Goal: Task Accomplishment & Management: Manage account settings

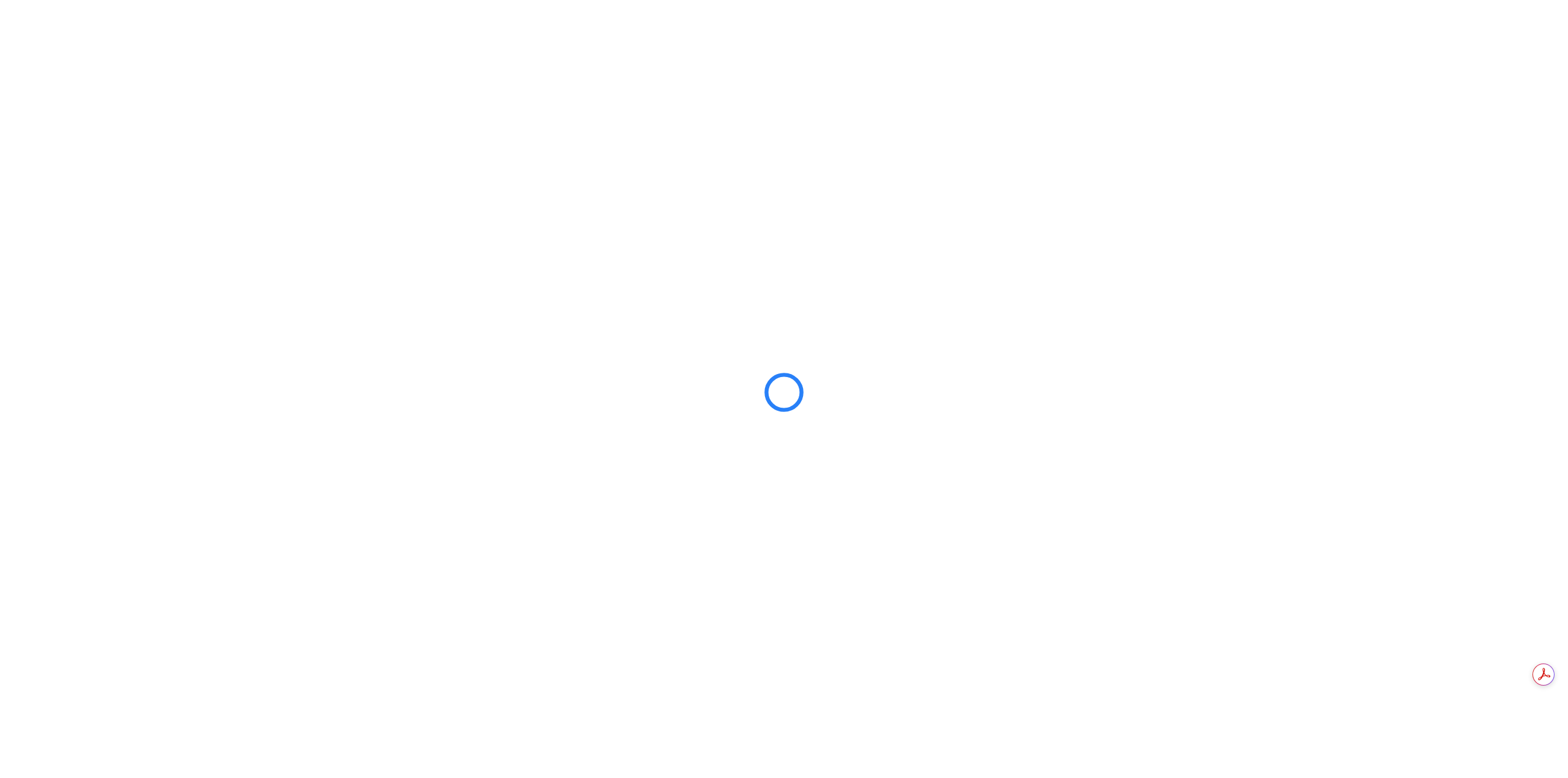
scroll to position [648, 0]
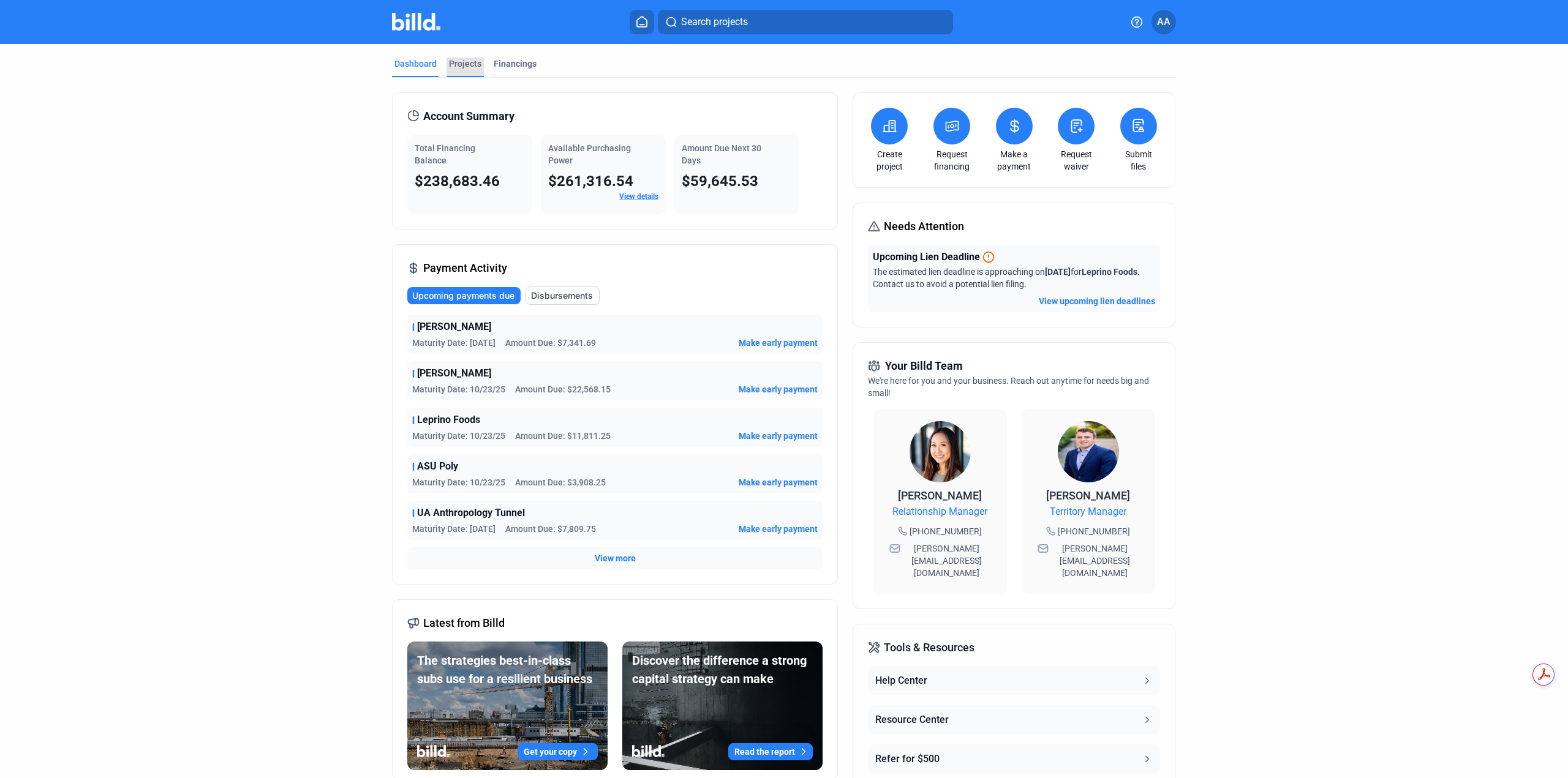
click at [460, 69] on div "Projects" at bounding box center [465, 63] width 32 height 12
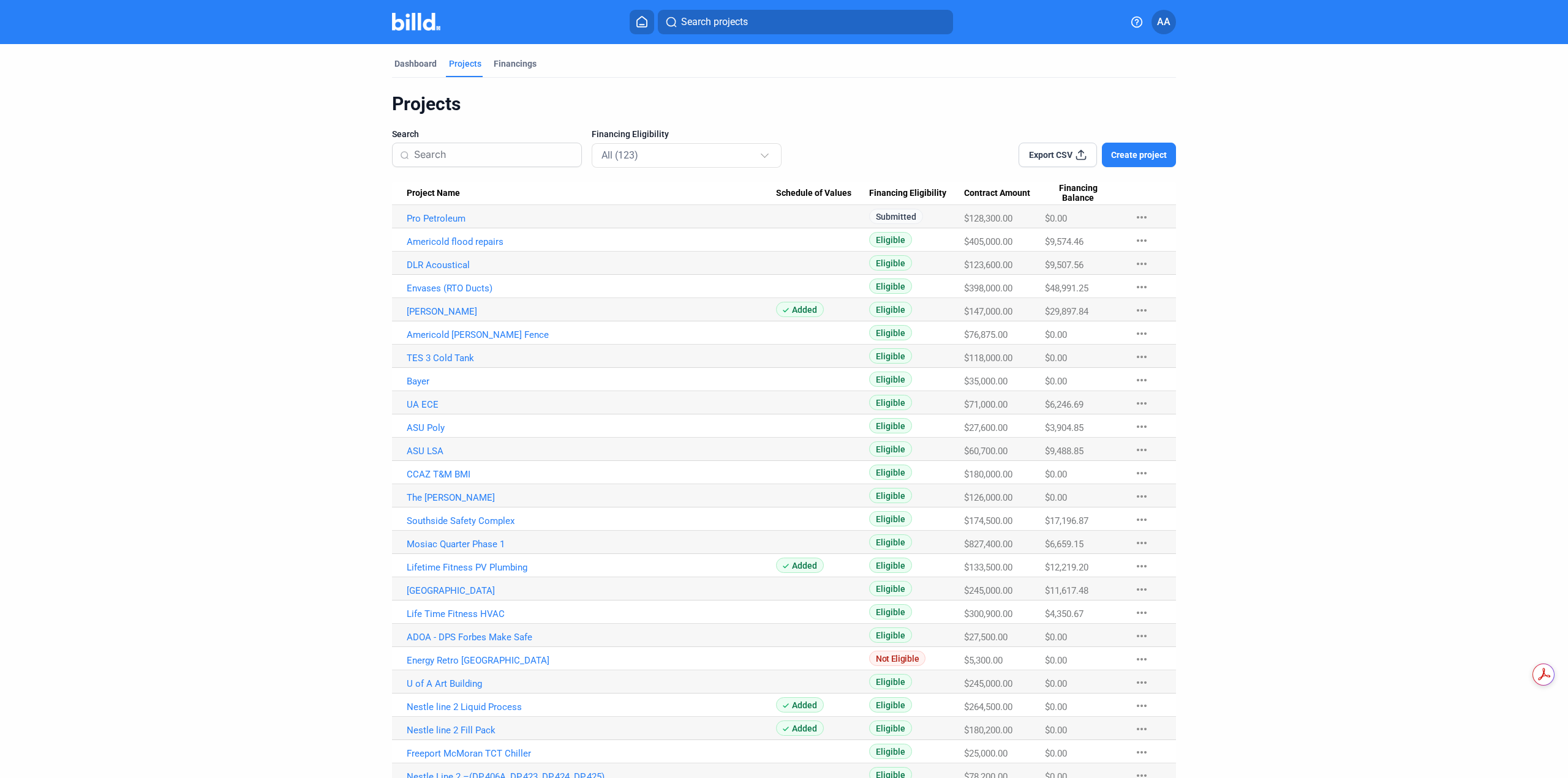
click at [750, 18] on button "Search projects" at bounding box center [805, 22] width 295 height 25
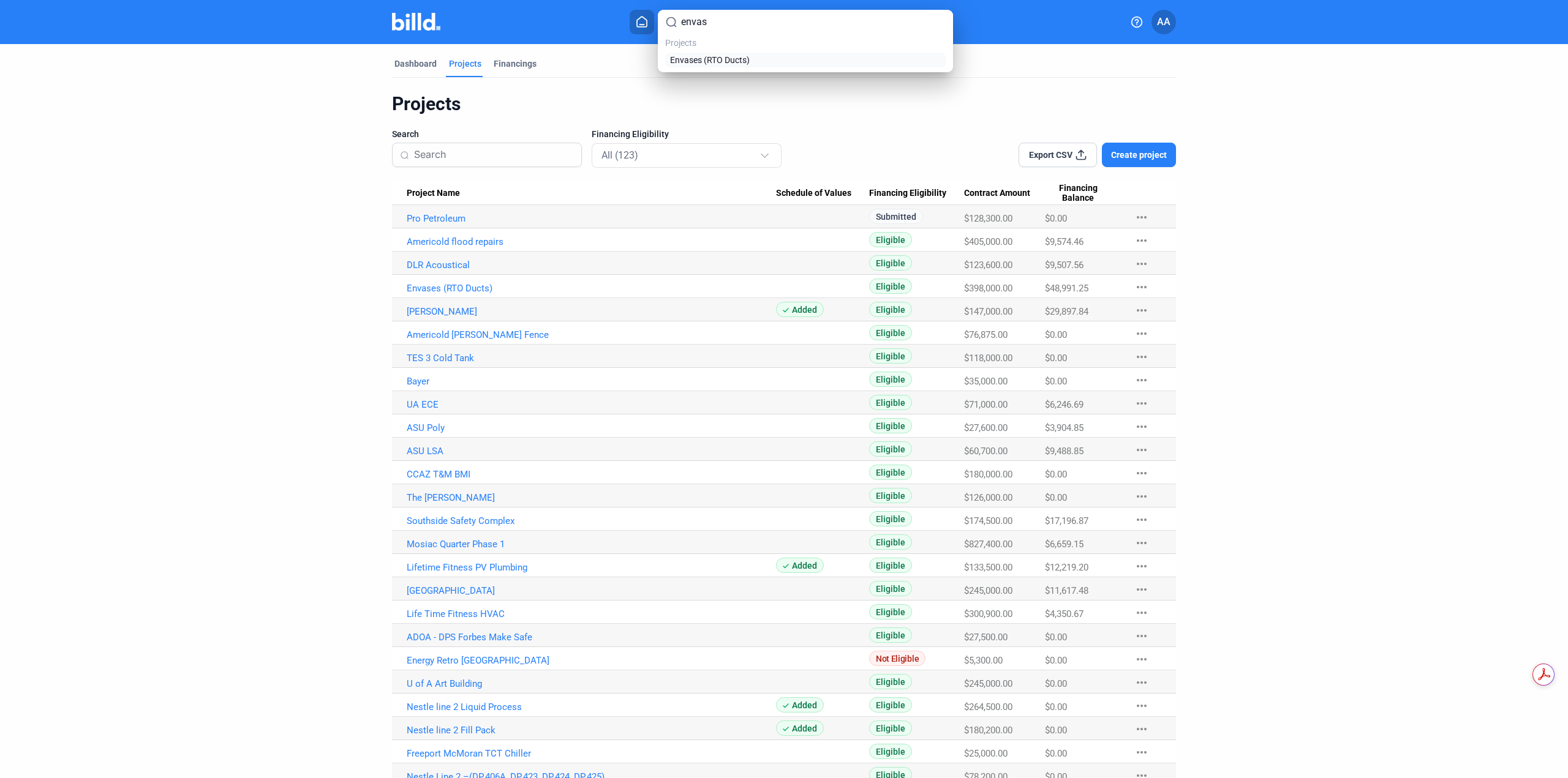
type input "envas"
click at [749, 66] on span "Envases (RTO Ducts)" at bounding box center [710, 59] width 79 height 12
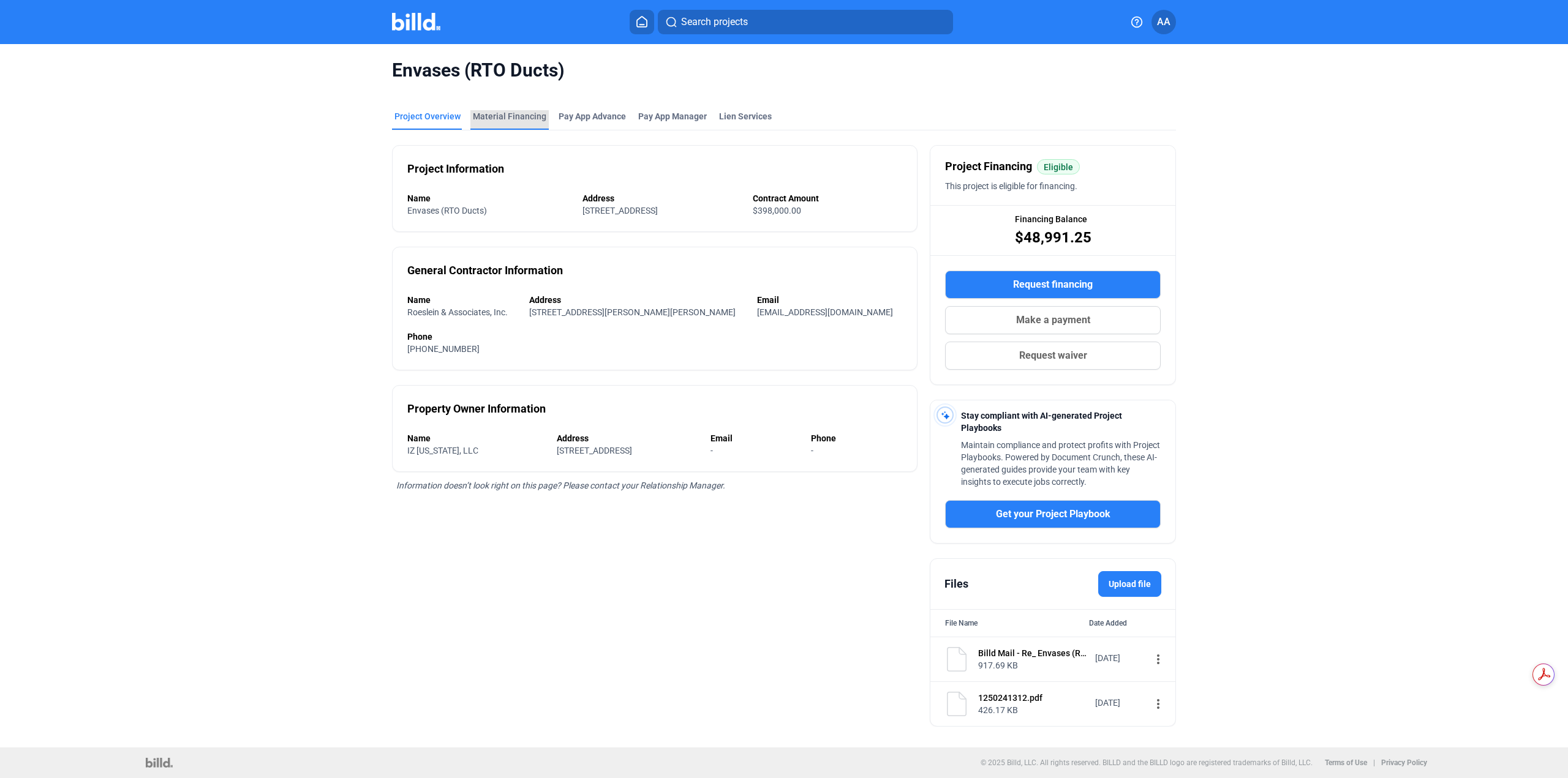
click at [509, 112] on div "Material Financing" at bounding box center [509, 116] width 74 height 12
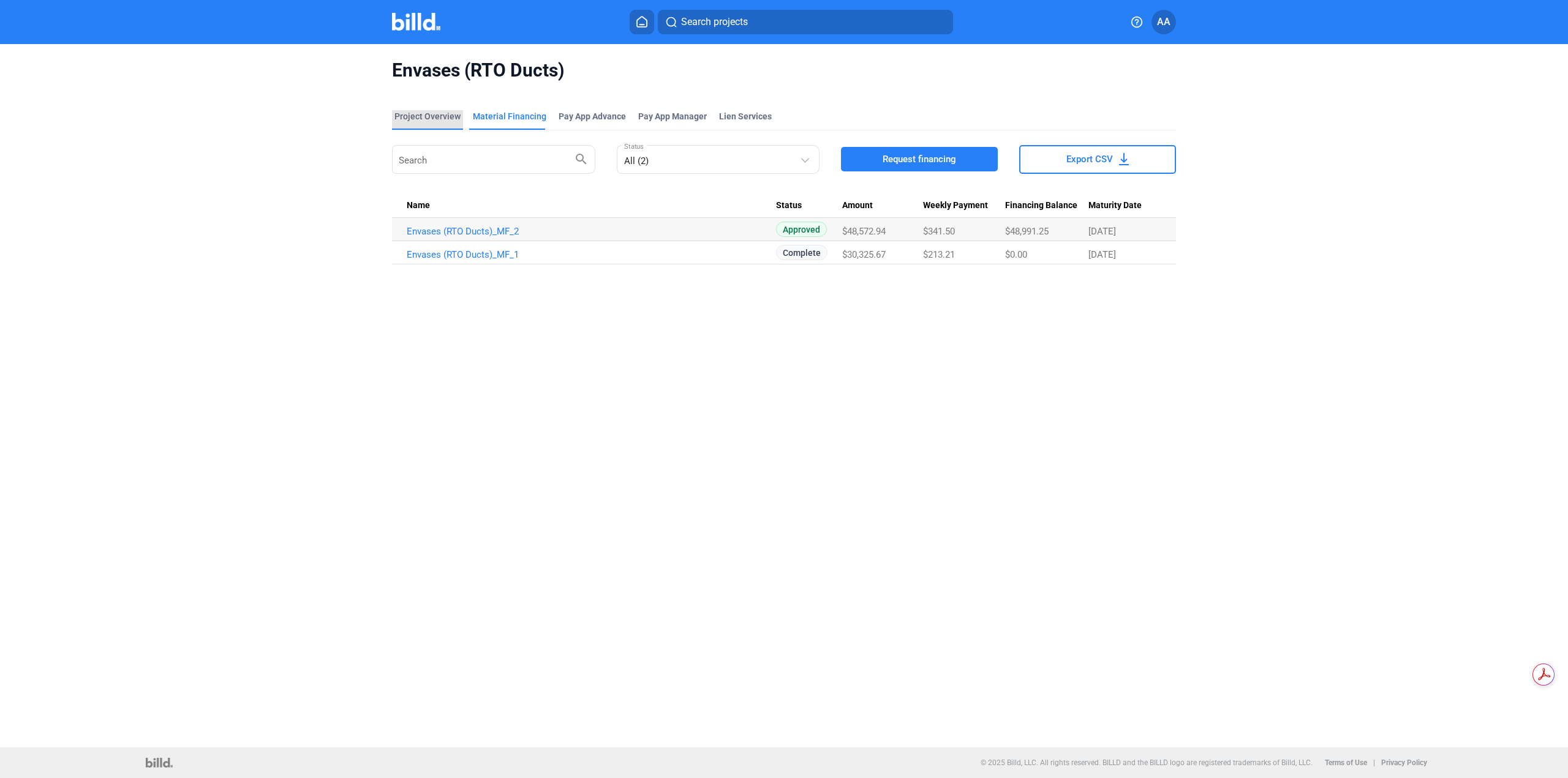
click at [439, 114] on div "Project Overview" at bounding box center [427, 116] width 66 height 12
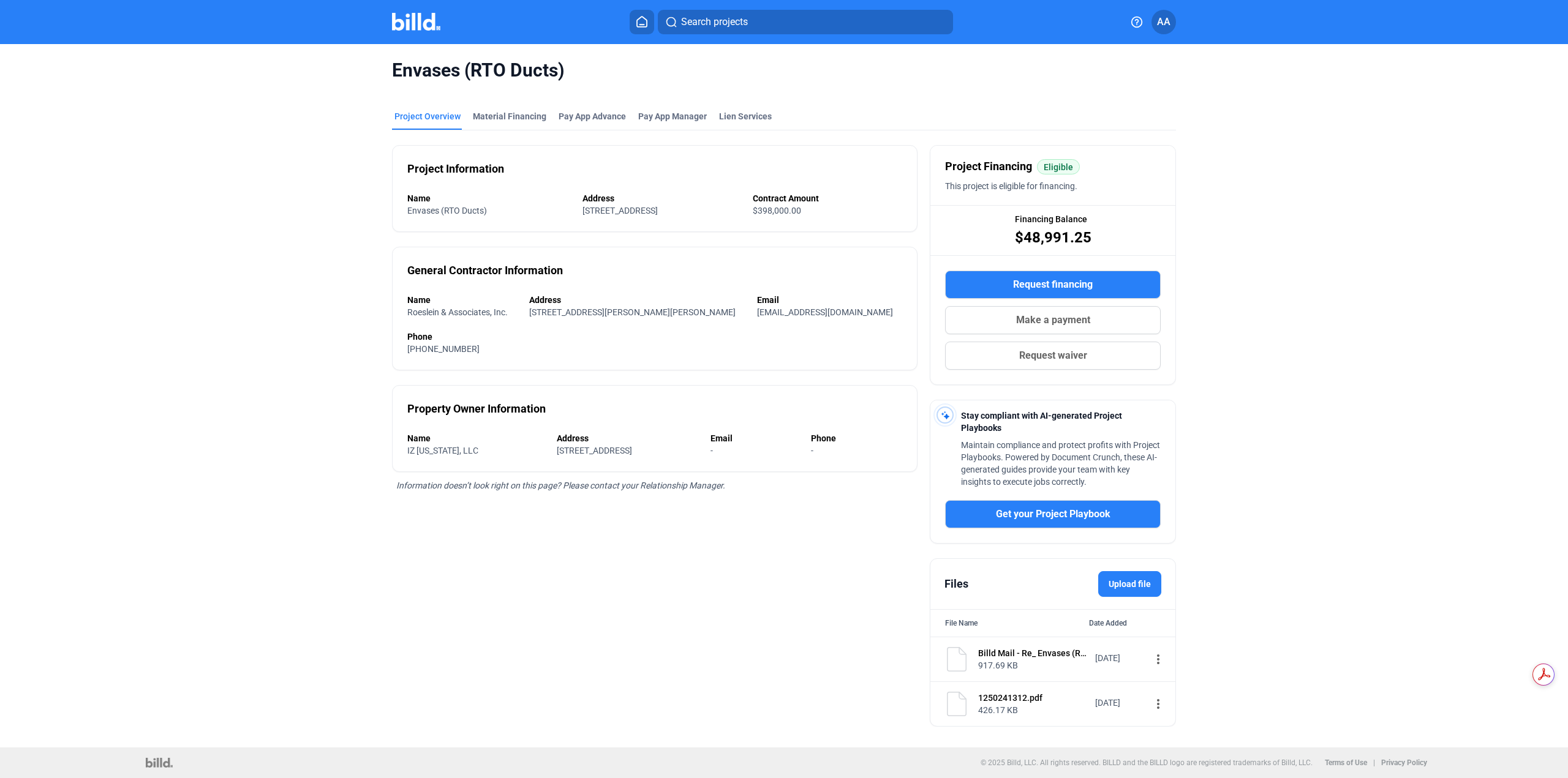
click at [999, 700] on div "1250241312.pdf" at bounding box center [1032, 698] width 109 height 12
drag, startPoint x: 941, startPoint y: 710, endPoint x: 964, endPoint y: 710, distance: 23.0
click at [946, 710] on div "1250241312.pdf 426.17 KB [DATE] more_vert" at bounding box center [1053, 704] width 245 height 44
click at [963, 710] on img at bounding box center [957, 704] width 25 height 25
click at [1150, 709] on mat-icon "more_vert" at bounding box center [1158, 704] width 15 height 15
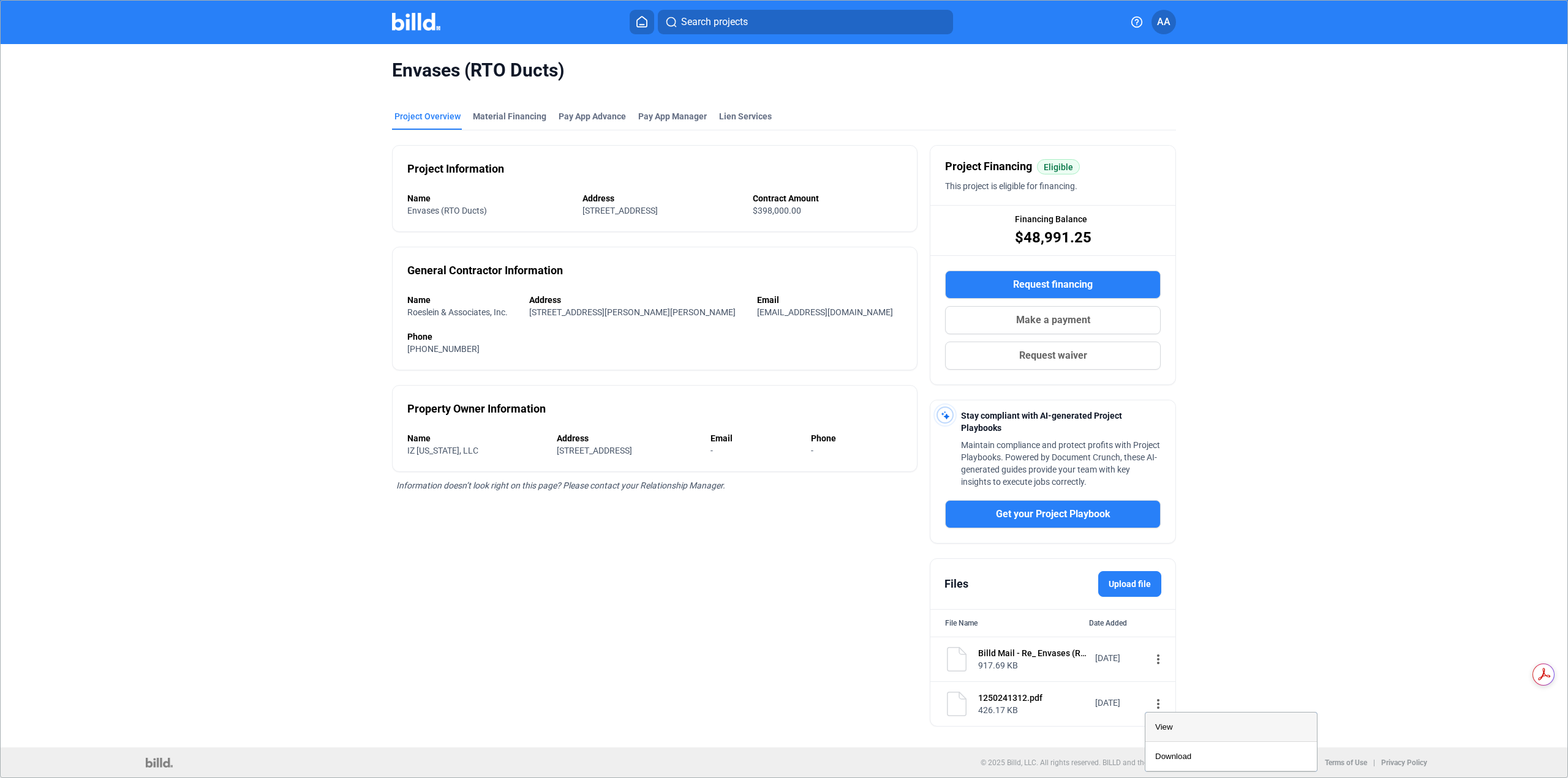
click at [1172, 718] on div "View" at bounding box center [1230, 727] width 152 height 29
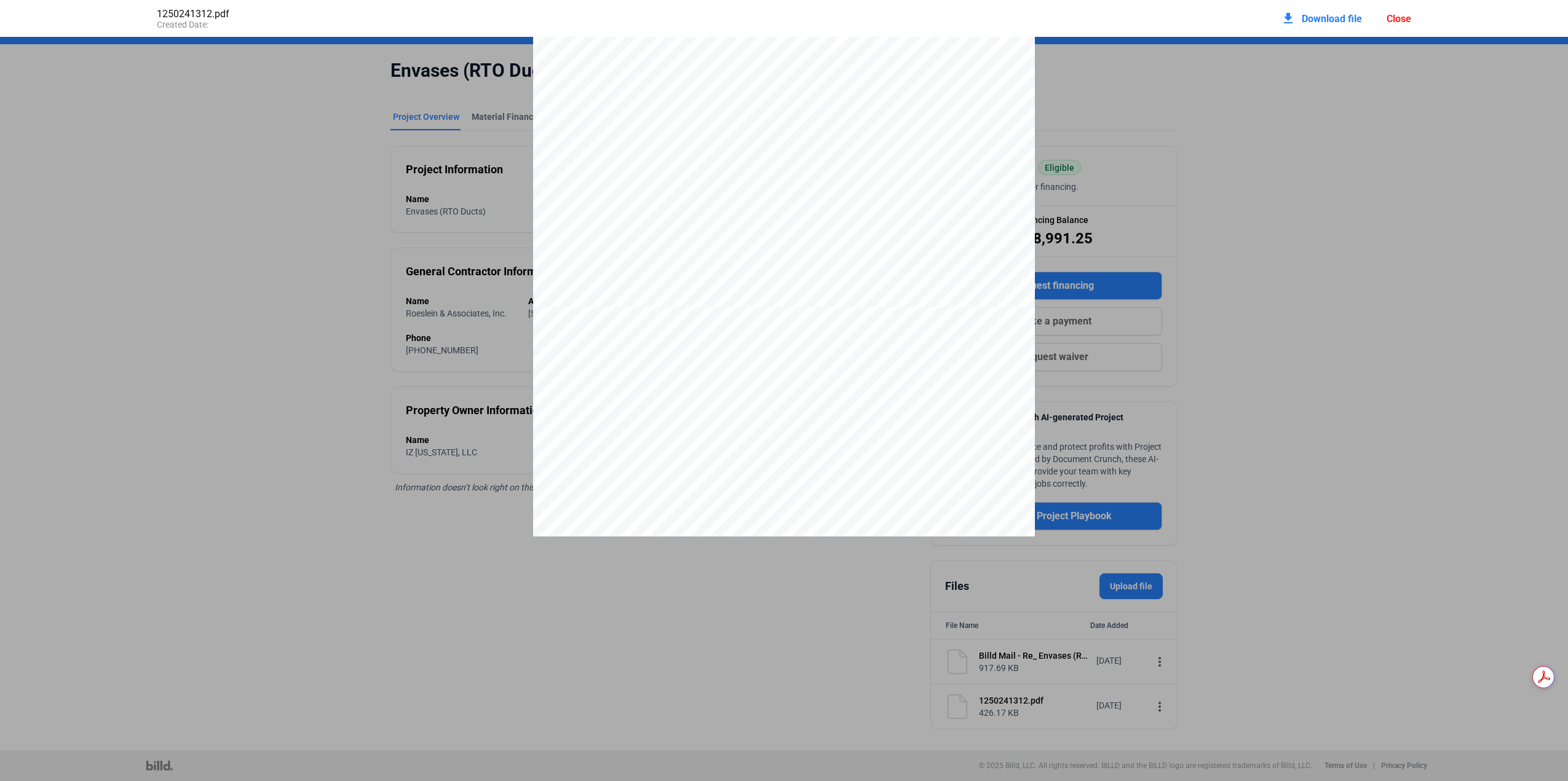
scroll to position [559, 0]
drag, startPoint x: 602, startPoint y: 299, endPoint x: 652, endPoint y: 299, distance: 50.0
type textarea "et 30 Days Conditions of Payment: All down payments and progress payments are c…"
click at [652, 299] on div "Roeslein & Associates, Inc. [STREET_ADDRESS][PERSON_NAME][PERSON_NAME] 314-729-…" at bounding box center [784, 448] width 502 height 649
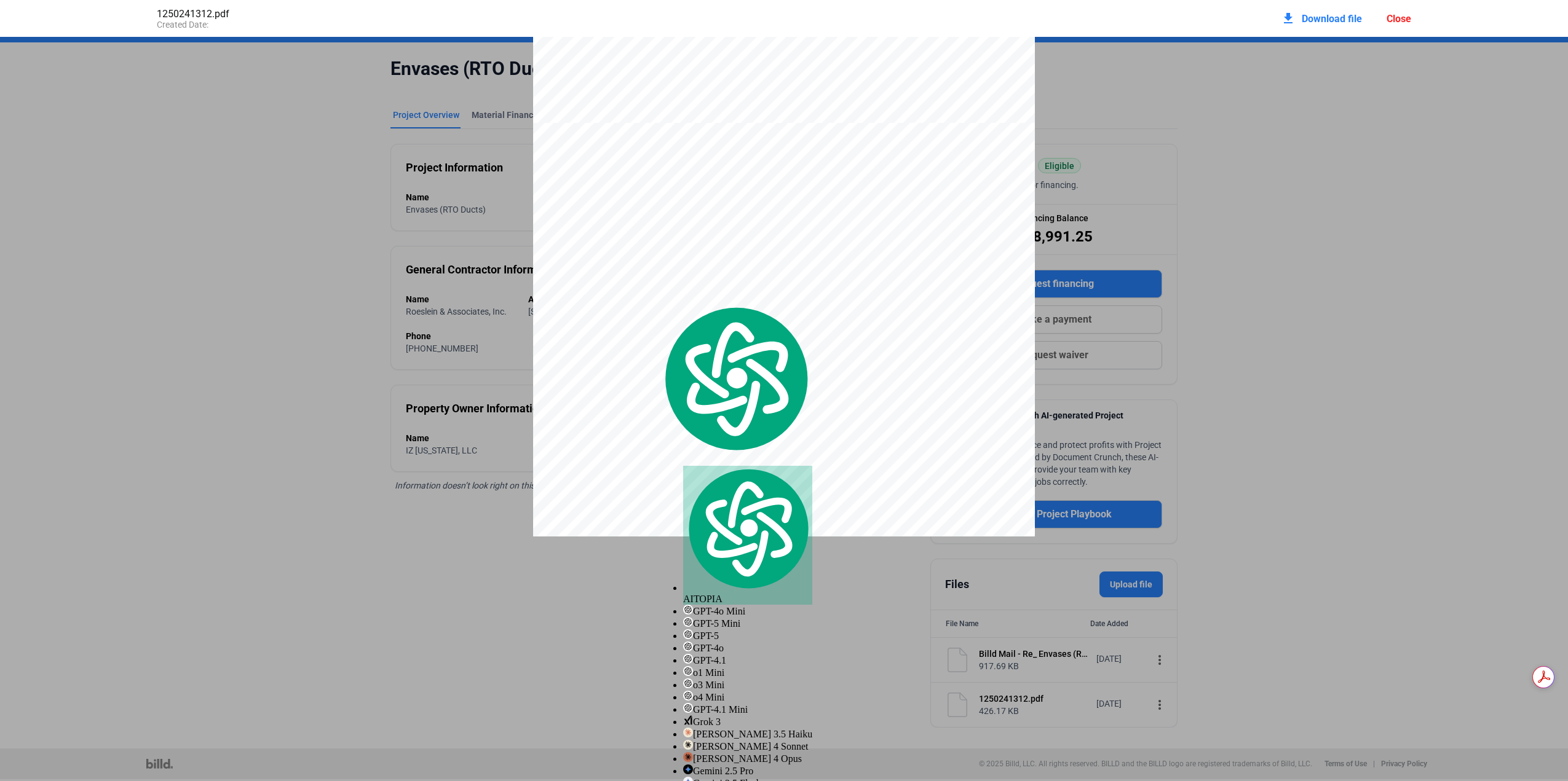
scroll to position [3, 0]
click at [931, 332] on div "Roeslein & Associates, Inc. [STREET_ADDRESS][PERSON_NAME][PERSON_NAME] 314-729-…" at bounding box center [784, 448] width 502 height 649
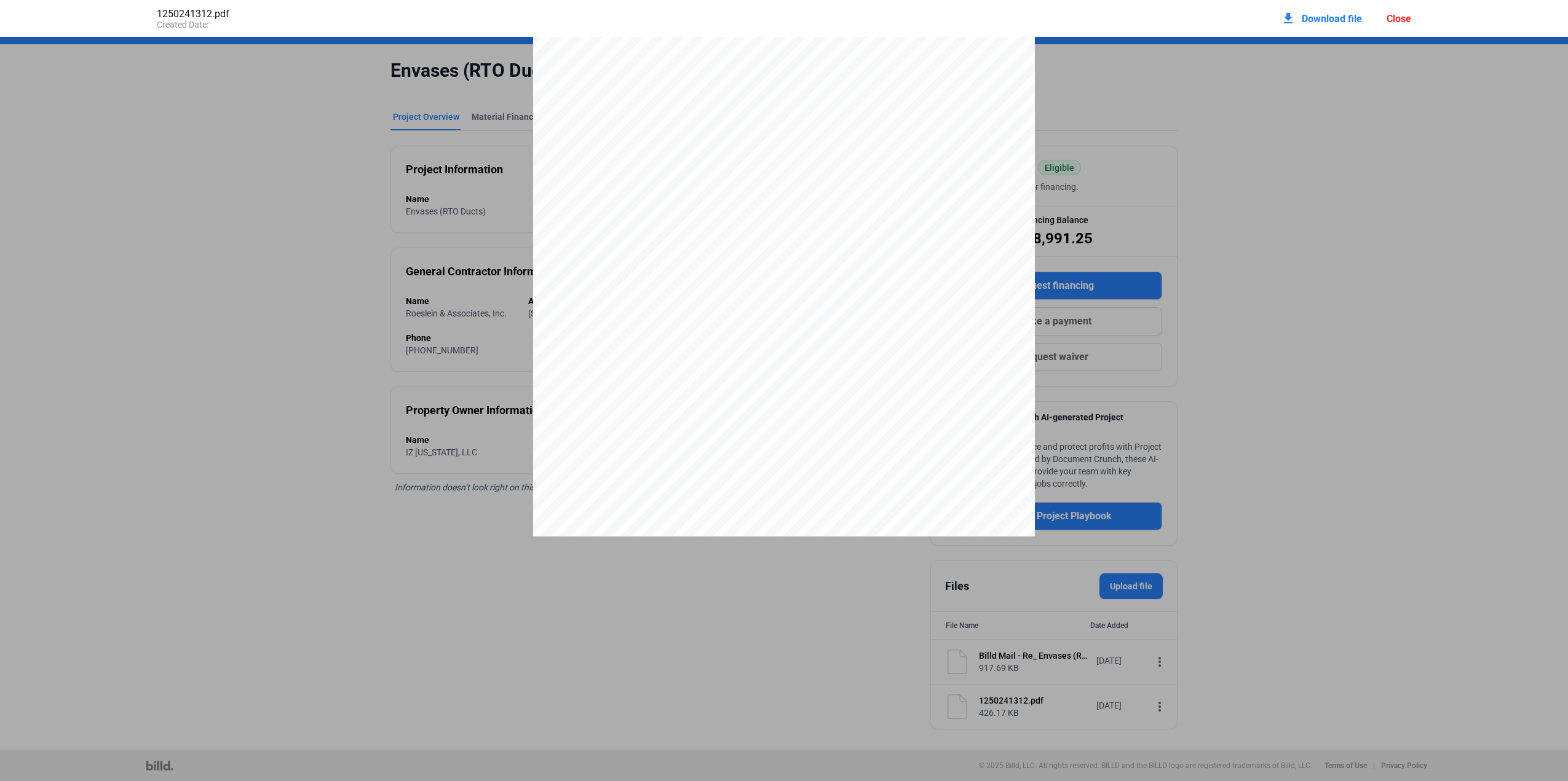
scroll to position [185, 0]
click at [817, 331] on div "Roeslein & Associates, Inc. [STREET_ADDRESS][PERSON_NAME][PERSON_NAME] 314-729-…" at bounding box center [784, 178] width 502 height 649
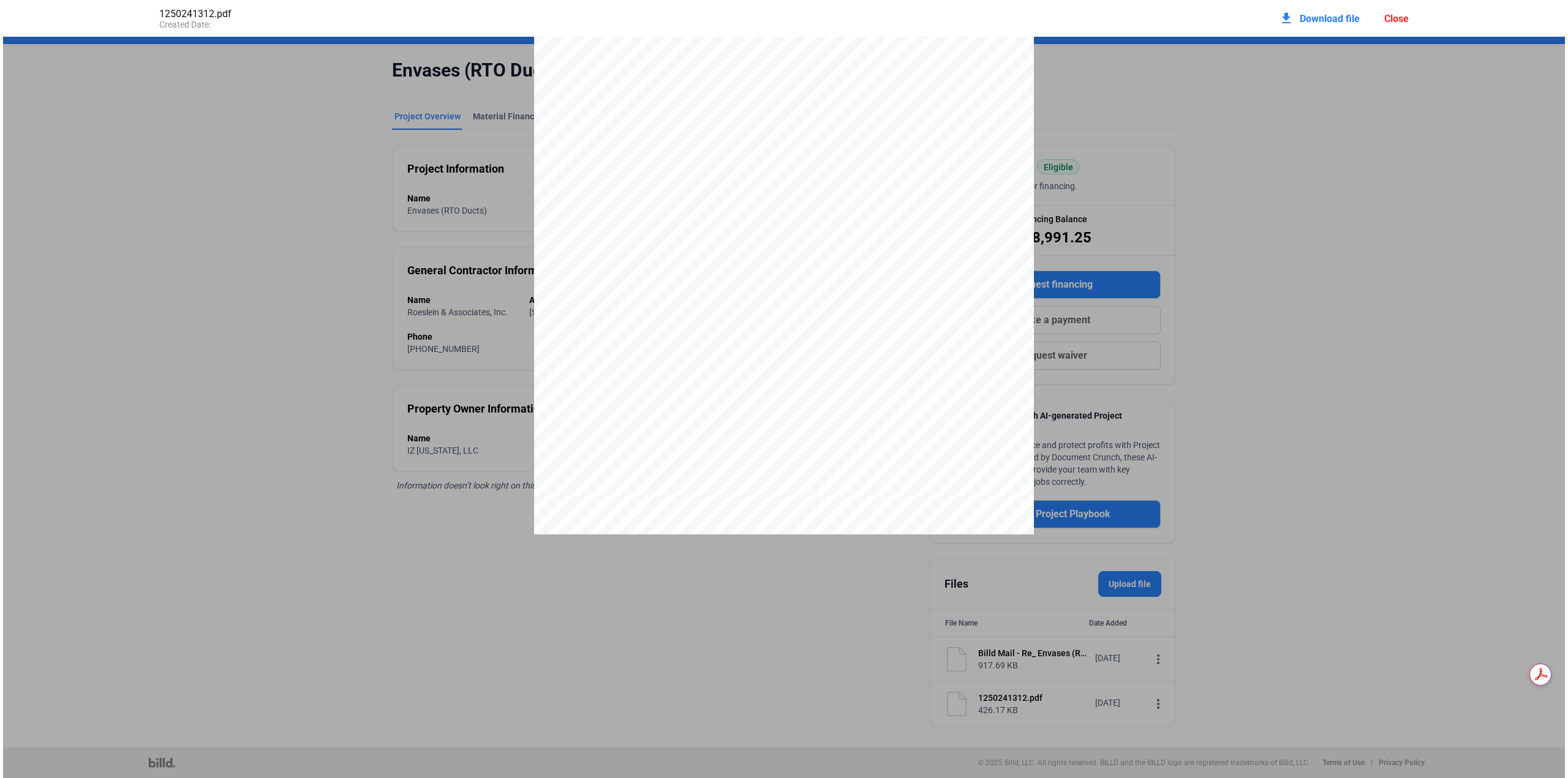
scroll to position [0, 0]
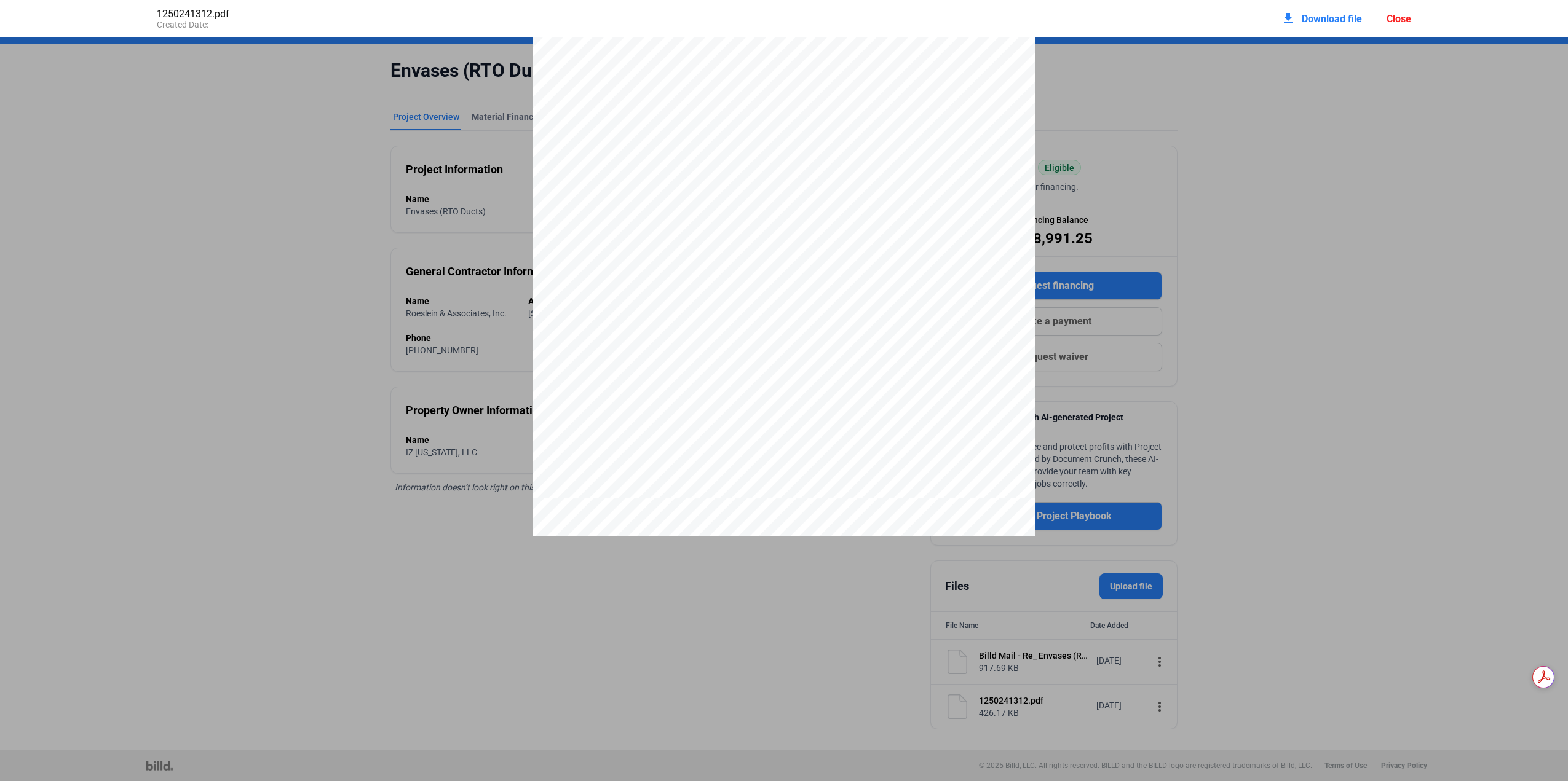
click at [1401, 13] on div "Close" at bounding box center [1399, 19] width 25 height 11
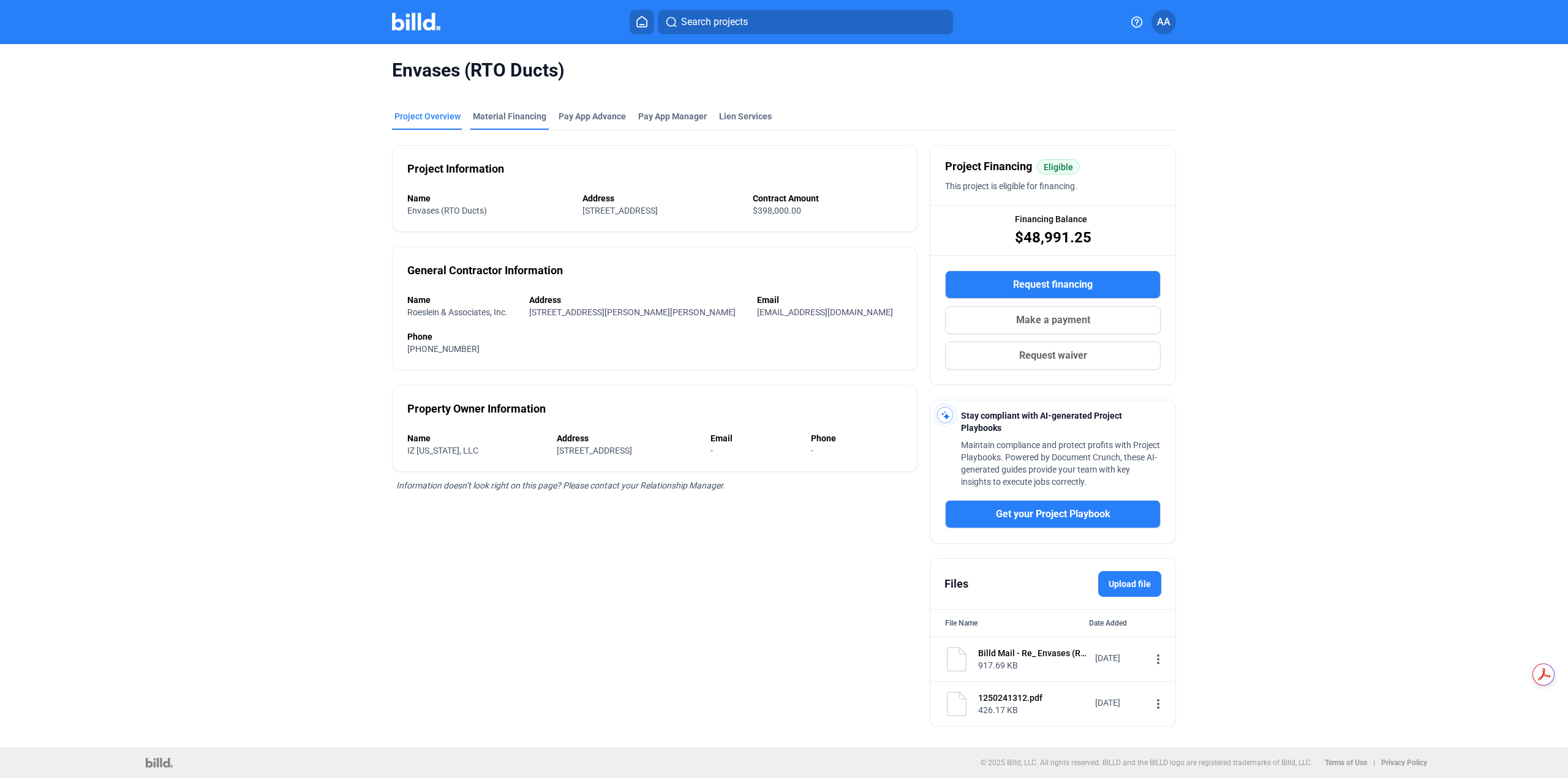
click at [505, 118] on div "Material Financing" at bounding box center [509, 116] width 74 height 12
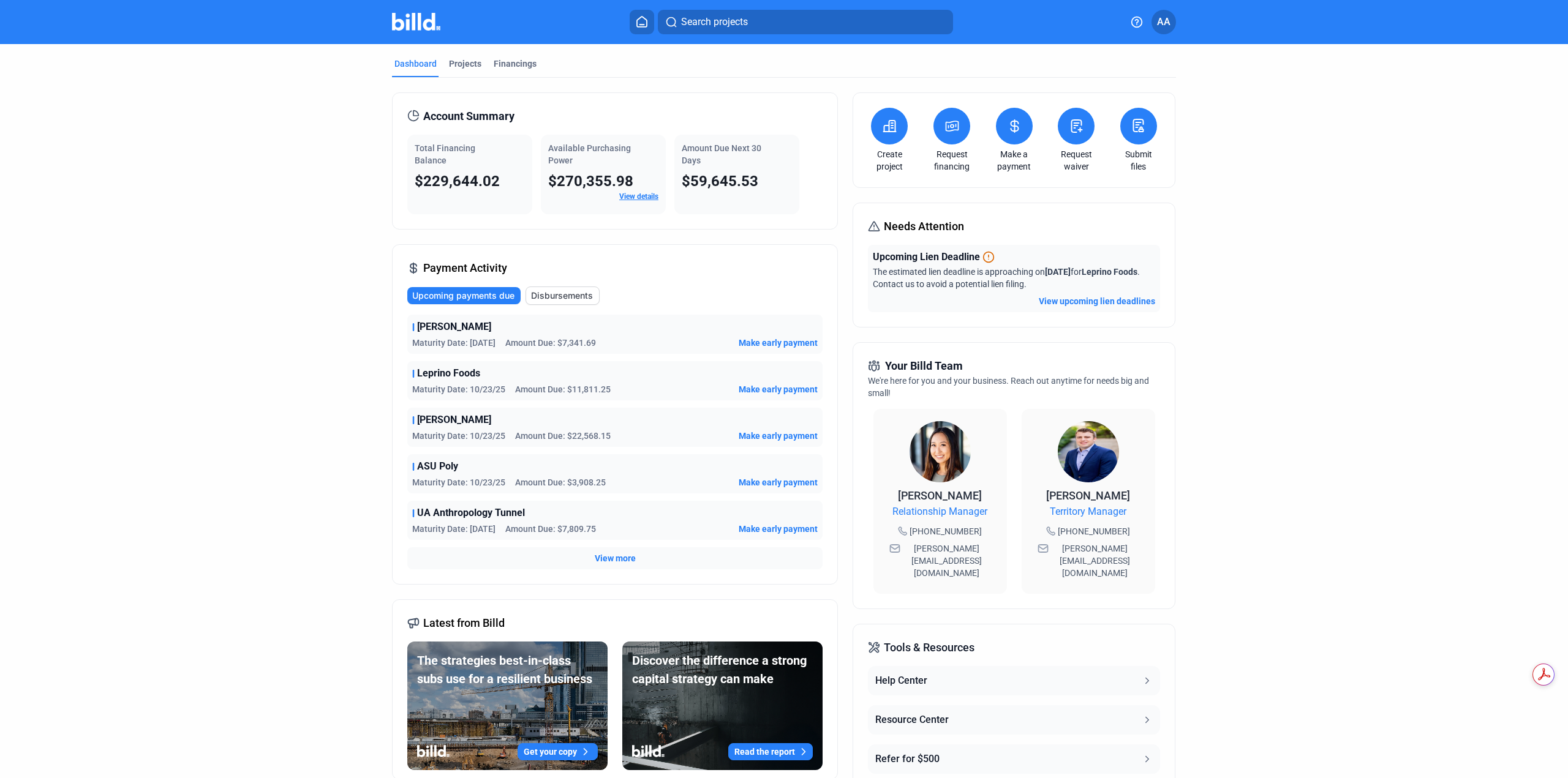
scroll to position [648, 0]
click at [419, 58] on div "Dashboard" at bounding box center [415, 63] width 42 height 12
click at [618, 558] on span "View more" at bounding box center [616, 558] width 41 height 12
